Goal: Find specific page/section

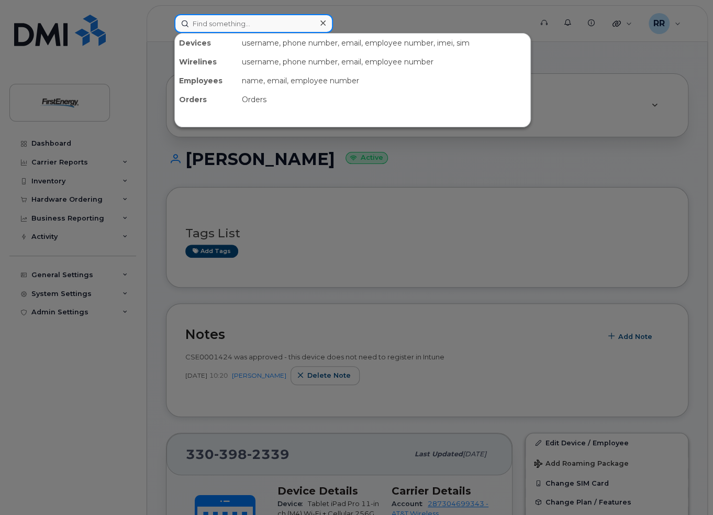
click at [236, 19] on input at bounding box center [253, 23] width 159 height 19
paste input "TIK000669380 -"
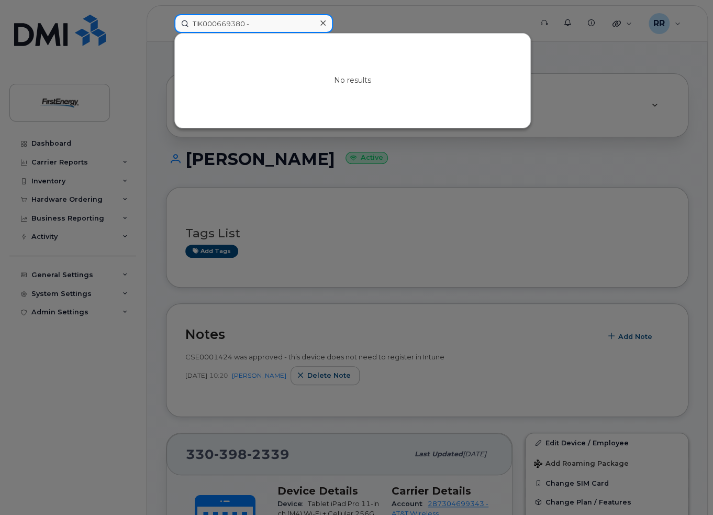
drag, startPoint x: 269, startPoint y: 24, endPoint x: 106, endPoint y: 27, distance: 162.9
click at [166, 27] on div "TIK000669380 - No results" at bounding box center [350, 23] width 368 height 19
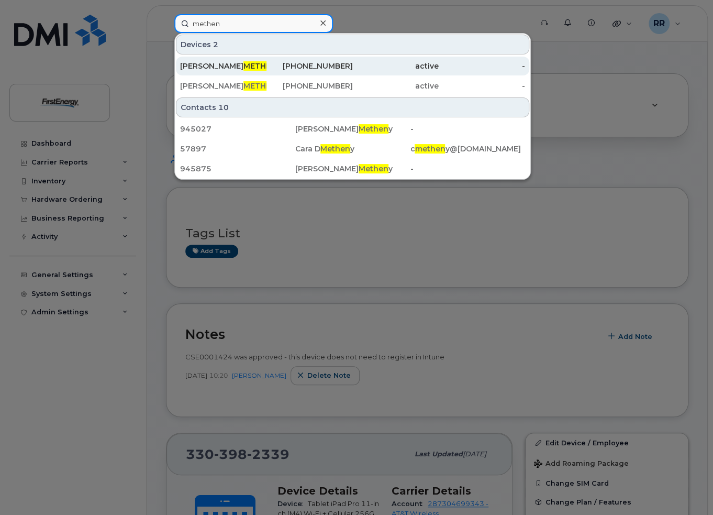
type input "methen"
click at [267, 69] on div "681-839-8710" at bounding box center [310, 66] width 86 height 10
